Goal: Task Accomplishment & Management: Use online tool/utility

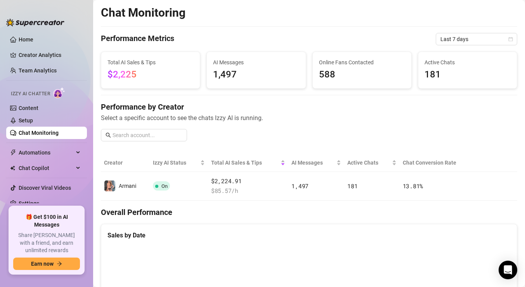
click at [38, 130] on link "Chat Monitoring" at bounding box center [39, 133] width 40 height 6
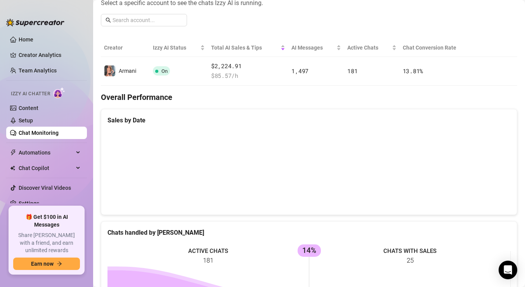
scroll to position [71, 0]
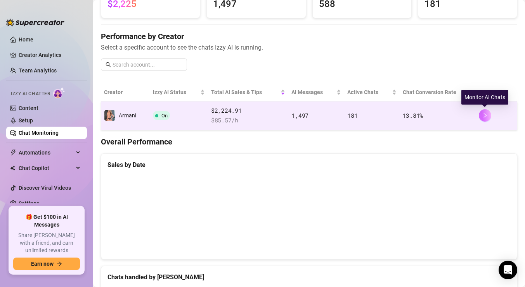
click at [484, 116] on icon "right" at bounding box center [484, 115] width 5 height 5
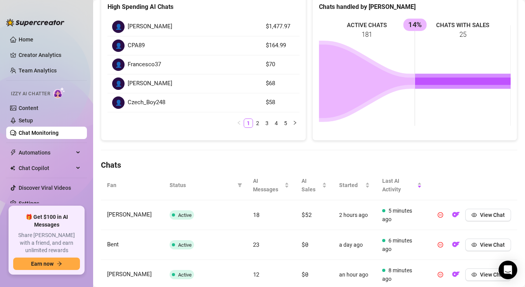
scroll to position [119, 0]
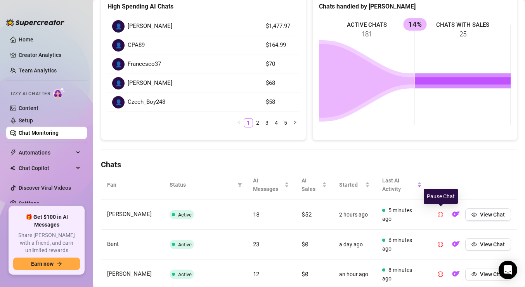
click at [440, 214] on icon "pause-circle" at bounding box center [439, 214] width 5 height 5
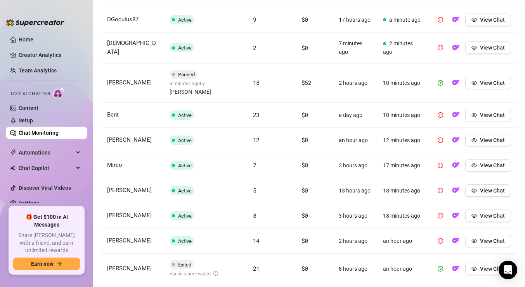
scroll to position [347, 0]
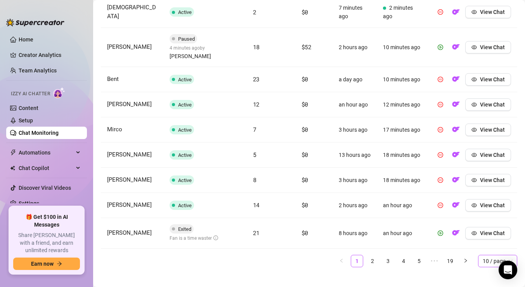
click at [506, 256] on span "10 / page" at bounding box center [497, 262] width 30 height 12
click at [502, 242] on div "100 / page" at bounding box center [497, 246] width 27 height 9
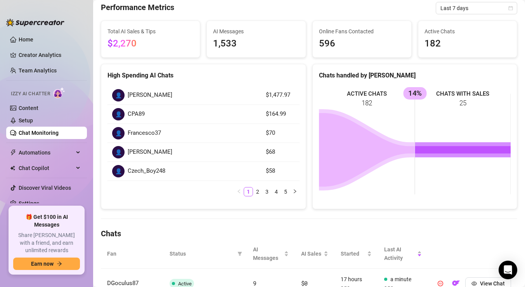
scroll to position [0, 0]
